Goal: Task Accomplishment & Management: Use online tool/utility

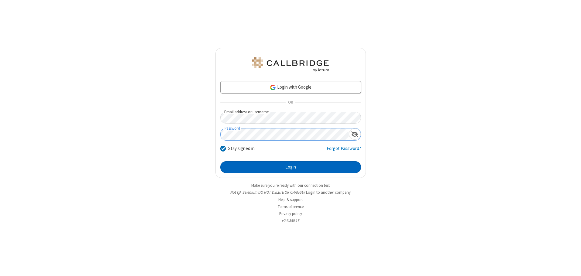
click at [290, 167] on button "Login" at bounding box center [290, 167] width 141 height 12
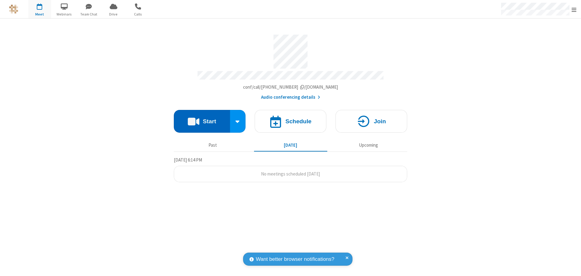
click at [202, 119] on button "Start" at bounding box center [202, 121] width 56 height 23
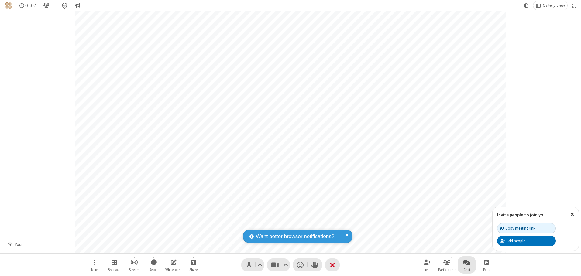
click at [467, 262] on span "Open chat" at bounding box center [466, 262] width 7 height 8
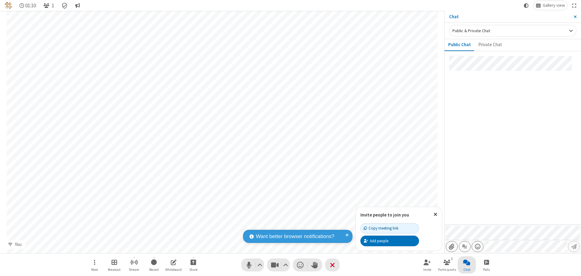
type input "C:\fakepath\doc_test.docx"
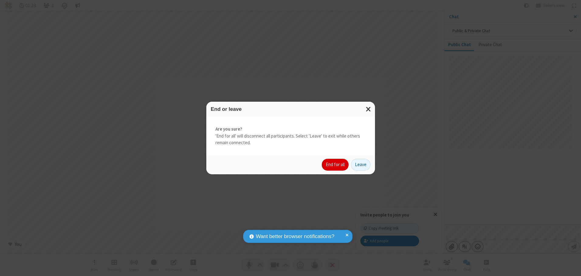
click at [335, 165] on button "End for all" at bounding box center [335, 165] width 27 height 12
